Goal: Find contact information: Obtain details needed to contact an individual or organization

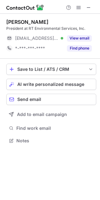
scroll to position [136, 100]
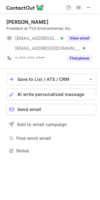
scroll to position [146, 100]
click at [14, 22] on div "[PERSON_NAME]" at bounding box center [27, 22] width 42 height 6
drag, startPoint x: 34, startPoint y: 21, endPoint x: 40, endPoint y: 21, distance: 5.3
click at [40, 21] on div "[PERSON_NAME]" at bounding box center [27, 22] width 42 height 6
copy div "[PERSON_NAME]"
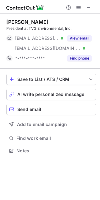
click at [10, 23] on div "[PERSON_NAME]" at bounding box center [27, 22] width 42 height 6
drag, startPoint x: 10, startPoint y: 23, endPoint x: 15, endPoint y: 23, distance: 5.3
click at [15, 23] on div "[PERSON_NAME]" at bounding box center [27, 22] width 42 height 6
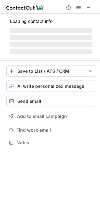
scroll to position [146, 100]
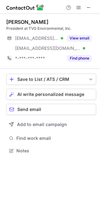
click at [78, 36] on button "View email" at bounding box center [79, 38] width 25 height 6
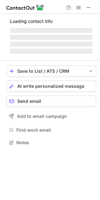
scroll to position [146, 100]
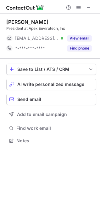
scroll to position [136, 100]
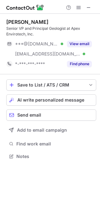
scroll to position [152, 100]
click at [76, 30] on div "Senior VP and Principal Geologist at Apex Envirotech, Inc." at bounding box center [51, 31] width 90 height 11
drag, startPoint x: 76, startPoint y: 30, endPoint x: 33, endPoint y: 36, distance: 43.3
click at [33, 36] on div "Senior VP and Principal Geologist at Apex Envirotech, Inc." at bounding box center [51, 31] width 90 height 11
copy div "Apex Envirotech, Inc."
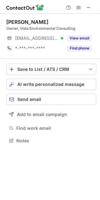
scroll to position [136, 100]
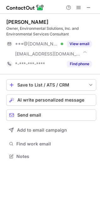
scroll to position [152, 100]
click at [11, 24] on div "[PERSON_NAME]" at bounding box center [27, 22] width 42 height 6
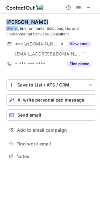
drag, startPoint x: 11, startPoint y: 24, endPoint x: 6, endPoint y: 27, distance: 5.6
click at [12, 27] on div "[PERSON_NAME] Owner, Environmental Solutions, Inc. and Environmental Services C…" at bounding box center [51, 28] width 90 height 18
copy div "[PERSON_NAME] Owner"
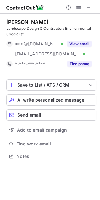
scroll to position [152, 100]
click at [11, 22] on div "John Engwer" at bounding box center [27, 22] width 42 height 6
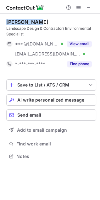
drag, startPoint x: 11, startPoint y: 22, endPoint x: 26, endPoint y: 22, distance: 14.4
click at [26, 22] on div "John Engwer" at bounding box center [27, 22] width 42 height 6
copy div "John Engwer"
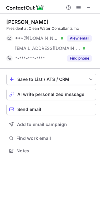
scroll to position [146, 100]
click at [14, 25] on div "Juana Cox" at bounding box center [27, 22] width 42 height 6
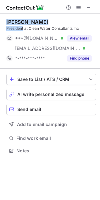
click at [13, 27] on div "Juana Cox President at Clean Water Consultants Inc" at bounding box center [51, 25] width 90 height 13
copy div "Juana Cox President"
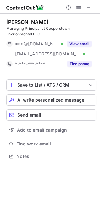
scroll to position [152, 100]
click at [21, 32] on div "Managing Principal at Cooperstown Environmental LLC" at bounding box center [51, 31] width 90 height 11
click at [55, 28] on div "Managing Principal at Cooperstown Environmental LLC" at bounding box center [51, 31] width 90 height 11
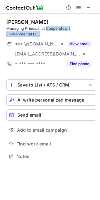
drag, startPoint x: 55, startPoint y: 28, endPoint x: 3, endPoint y: 34, distance: 52.0
click at [37, 35] on div "Managing Principal at Cooperstown Environmental LLC" at bounding box center [51, 31] width 90 height 11
copy div "Cooperstown Environmental LLC"
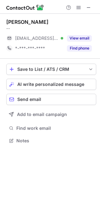
scroll to position [136, 100]
drag, startPoint x: 18, startPoint y: 20, endPoint x: 21, endPoint y: 21, distance: 3.5
click at [21, 21] on div "David Schulz" at bounding box center [27, 22] width 42 height 6
click at [13, 23] on div "David Schulz" at bounding box center [27, 22] width 42 height 6
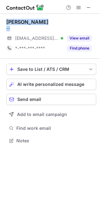
drag, startPoint x: 13, startPoint y: 23, endPoint x: 24, endPoint y: 26, distance: 11.6
click at [24, 26] on div "David Schulz --" at bounding box center [51, 25] width 90 height 13
copy div "David Schulz --"
click at [13, 23] on div "David Schulz" at bounding box center [27, 22] width 42 height 6
drag, startPoint x: 13, startPoint y: 23, endPoint x: 26, endPoint y: 23, distance: 12.8
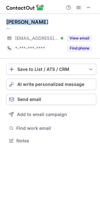
click at [26, 23] on div "David Schulz" at bounding box center [27, 22] width 42 height 6
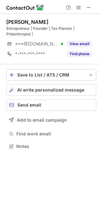
scroll to position [142, 100]
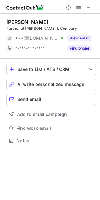
scroll to position [136, 100]
click at [17, 26] on div "Partner at Kandel & Company" at bounding box center [51, 29] width 90 height 6
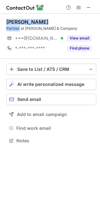
drag, startPoint x: 17, startPoint y: 26, endPoint x: 5, endPoint y: 23, distance: 12.5
click at [15, 22] on div "Richard Kandel Partner at Kandel & Company" at bounding box center [51, 25] width 90 height 13
copy div "Richard Kandel Partner"
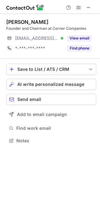
scroll to position [136, 100]
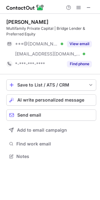
scroll to position [152, 100]
click at [11, 21] on div "Steve Brannan" at bounding box center [27, 22] width 42 height 6
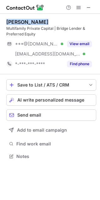
drag, startPoint x: 11, startPoint y: 21, endPoint x: 24, endPoint y: 23, distance: 13.3
click at [24, 23] on div "Steve Brannan" at bounding box center [27, 22] width 42 height 6
copy div "Steve Brannan"
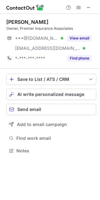
scroll to position [146, 100]
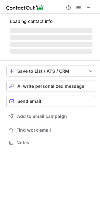
scroll to position [136, 100]
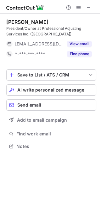
scroll to position [142, 100]
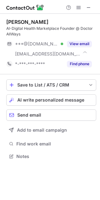
scroll to position [152, 100]
